Goal: Find specific page/section: Find specific page/section

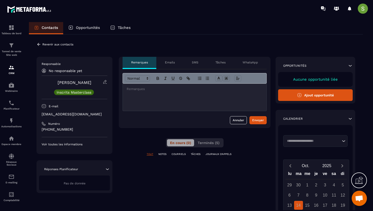
click at [67, 115] on p "[EMAIL_ADDRESS][DOMAIN_NAME]" at bounding box center [75, 114] width 66 height 5
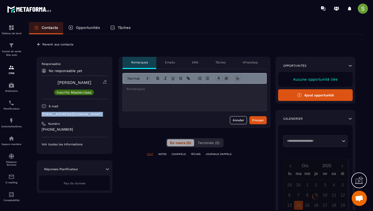
click at [67, 115] on p "[EMAIL_ADDRESS][DOMAIN_NAME]" at bounding box center [75, 114] width 66 height 5
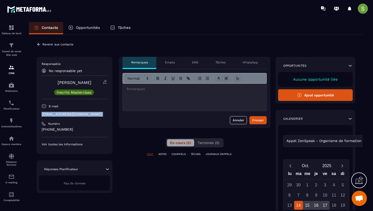
copy div "[EMAIL_ADDRESS][DOMAIN_NAME]"
click at [40, 45] on icon at bounding box center [39, 44] width 5 height 5
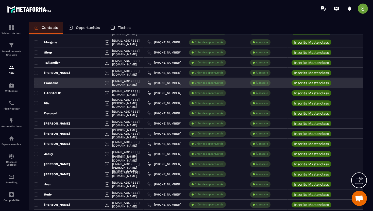
scroll to position [152, 0]
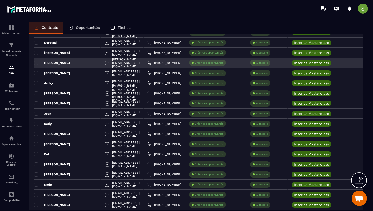
click at [60, 64] on div "[PERSON_NAME]" at bounding box center [67, 63] width 67 height 10
